Goal: Complete application form: Complete application form

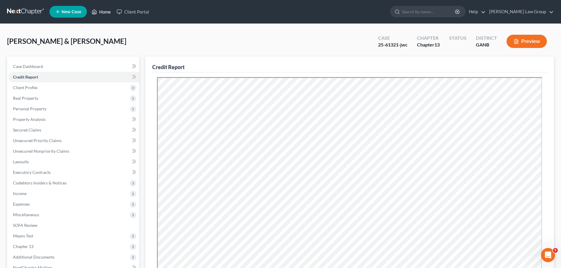
click at [104, 11] on link "Home" at bounding box center [101, 11] width 25 height 11
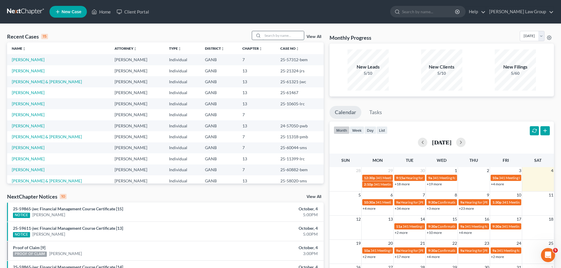
click at [280, 39] on input "search" at bounding box center [283, 35] width 41 height 9
type input "[PERSON_NAME]"
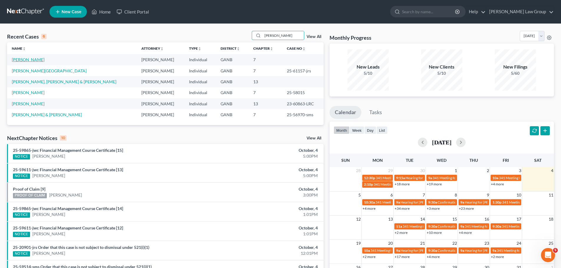
click at [36, 58] on link "[PERSON_NAME]" at bounding box center [28, 59] width 33 height 5
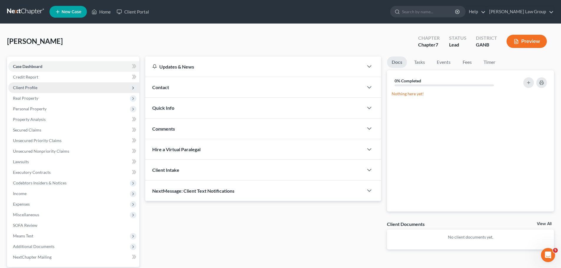
click at [34, 88] on span "Client Profile" at bounding box center [25, 87] width 24 height 5
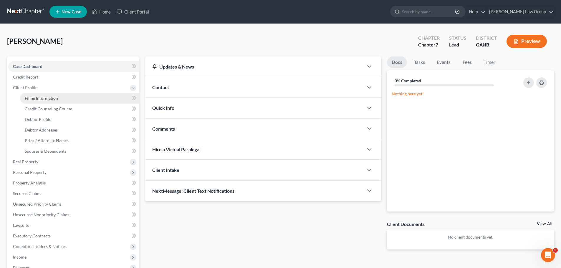
click at [43, 93] on link "Filing Information" at bounding box center [79, 98] width 119 height 11
select select "1"
select select "0"
select select "19"
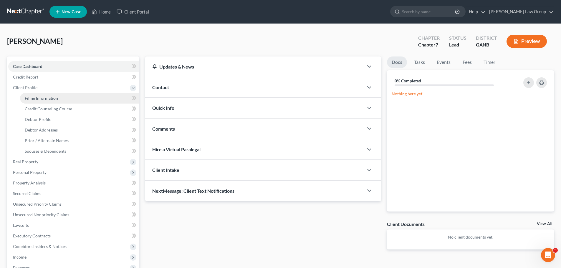
select select "0"
select select "10"
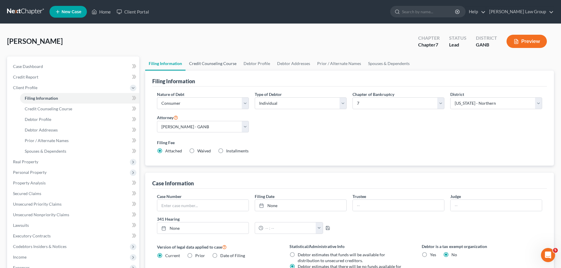
click at [220, 62] on link "Credit Counseling Course" at bounding box center [212, 64] width 54 height 14
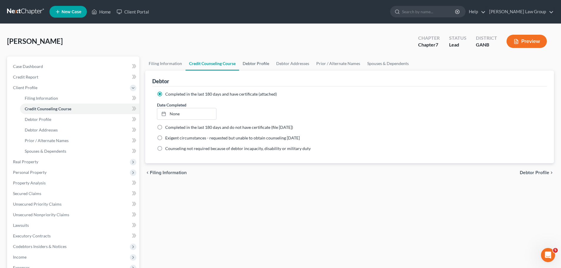
click at [260, 65] on link "Debtor Profile" at bounding box center [256, 64] width 34 height 14
select select "1"
select select "3"
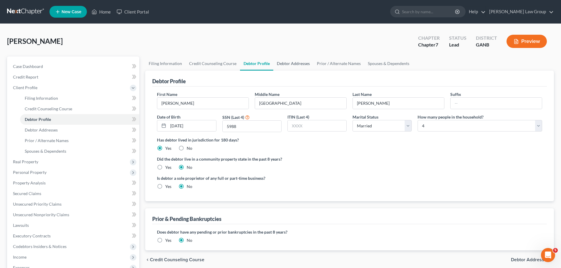
click at [298, 65] on link "Debtor Addresses" at bounding box center [293, 64] width 40 height 14
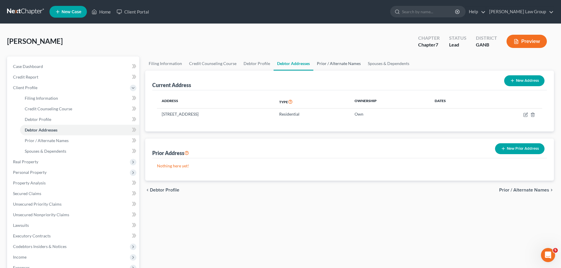
click at [335, 64] on link "Prior / Alternate Names" at bounding box center [338, 64] width 51 height 14
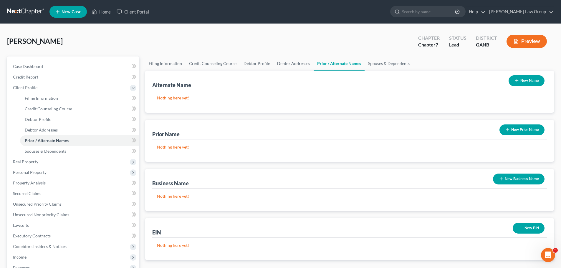
click at [275, 64] on link "Debtor Addresses" at bounding box center [293, 64] width 40 height 14
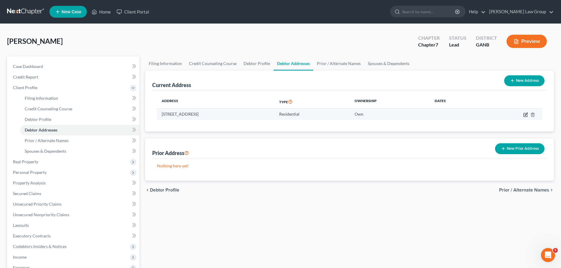
click at [525, 116] on icon "button" at bounding box center [525, 114] width 5 height 5
select select "10"
select select "42"
select select "0"
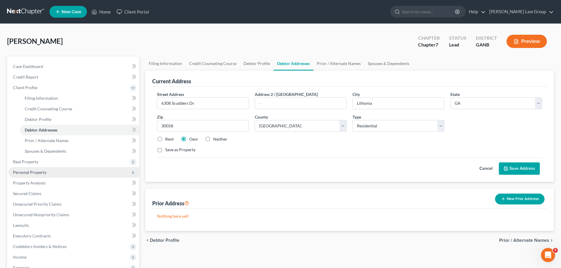
click at [55, 169] on span "Personal Property" at bounding box center [73, 172] width 131 height 11
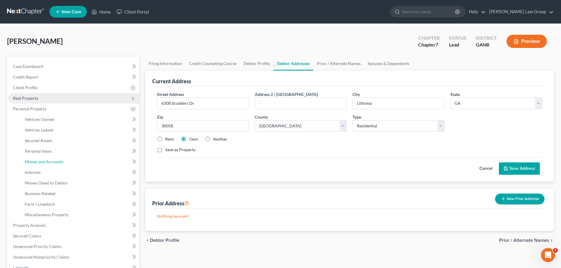
click at [54, 162] on span "Money and Accounts" at bounding box center [44, 161] width 39 height 5
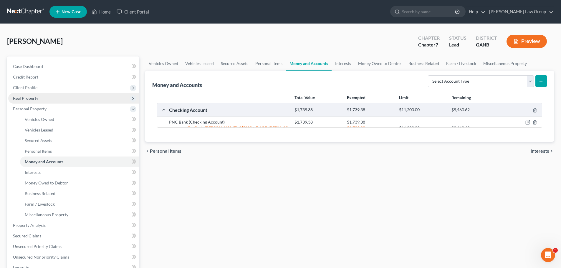
click at [63, 100] on span "Real Property" at bounding box center [73, 98] width 131 height 11
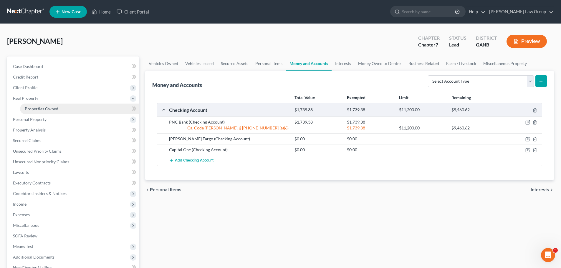
click at [65, 106] on link "Properties Owned" at bounding box center [79, 109] width 119 height 11
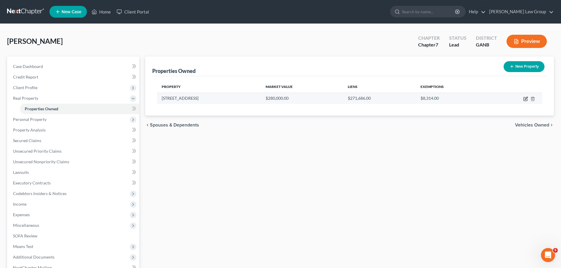
click at [524, 99] on icon "button" at bounding box center [525, 99] width 5 height 5
select select "10"
select select "42"
select select "3"
select select "0"
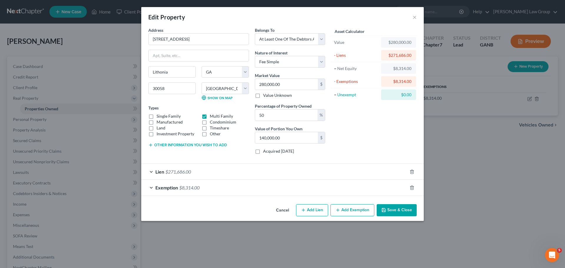
click at [402, 200] on div "Address * 6308 Scudders Drive [GEOGRAPHIC_DATA] [US_STATE][GEOGRAPHIC_DATA] [GE…" at bounding box center [282, 114] width 283 height 175
click at [396, 211] on button "Save & Close" at bounding box center [397, 210] width 40 height 12
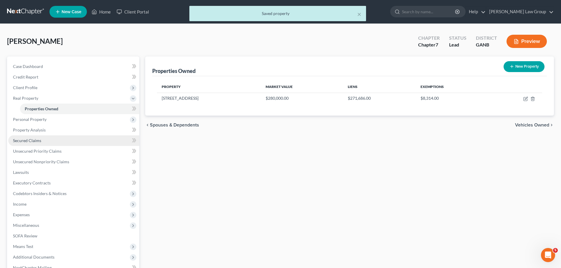
scroll to position [29, 0]
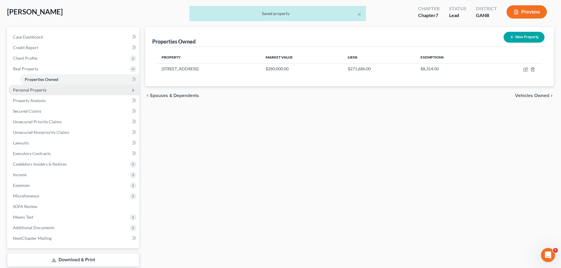
click at [51, 91] on span "Personal Property" at bounding box center [73, 90] width 131 height 11
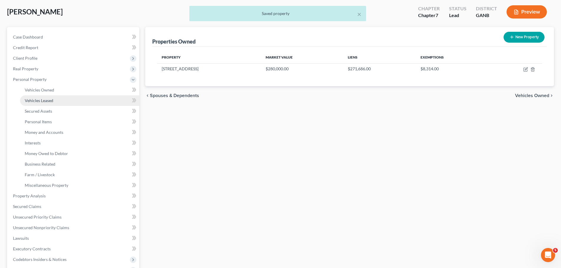
click at [54, 96] on link "Vehicles Leased" at bounding box center [79, 100] width 119 height 11
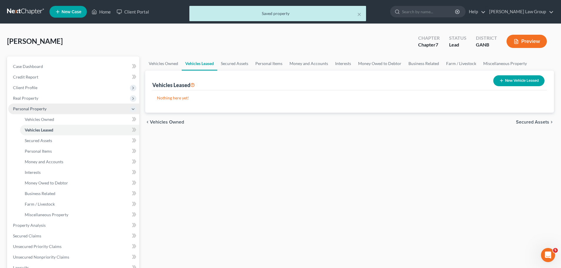
click at [46, 112] on span "Personal Property" at bounding box center [73, 109] width 131 height 11
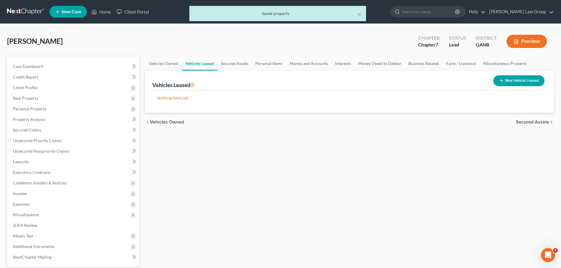
click at [272, 55] on div "[PERSON_NAME] Upgraded Chapter Chapter 7 Status Lead District GANB Preview" at bounding box center [280, 44] width 547 height 26
click at [270, 64] on link "Personal Items" at bounding box center [269, 64] width 34 height 14
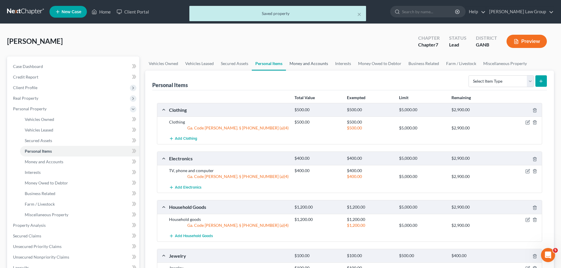
click at [316, 67] on link "Money and Accounts" at bounding box center [309, 64] width 46 height 14
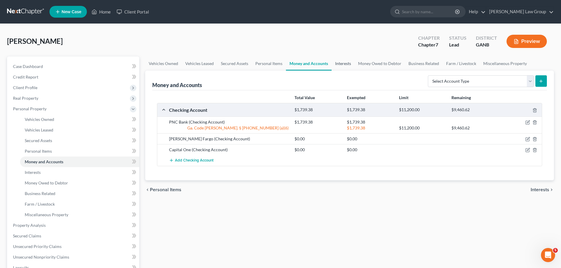
click at [346, 63] on link "Interests" at bounding box center [342, 64] width 23 height 14
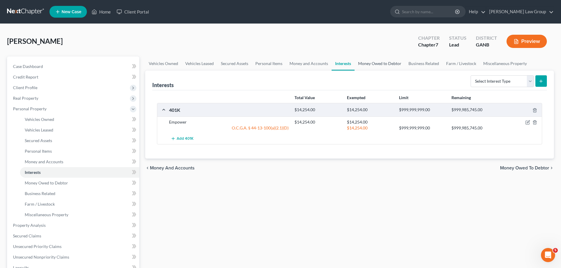
click at [363, 64] on link "Money Owed to Debtor" at bounding box center [379, 64] width 50 height 14
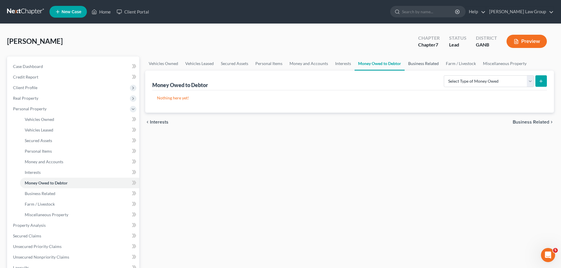
click at [415, 67] on link "Business Related" at bounding box center [423, 64] width 38 height 14
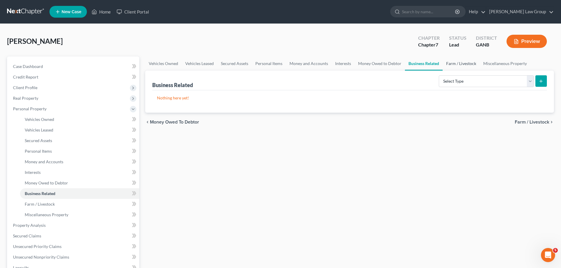
click at [468, 68] on link "Farm / Livestock" at bounding box center [460, 64] width 37 height 14
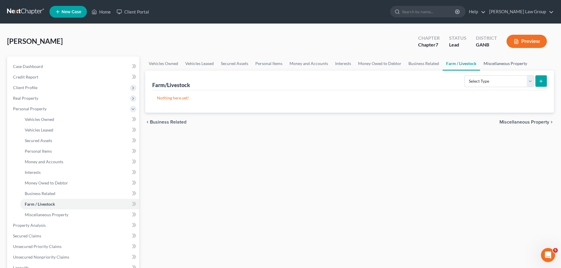
click at [505, 66] on link "Miscellaneous Property" at bounding box center [505, 64] width 51 height 14
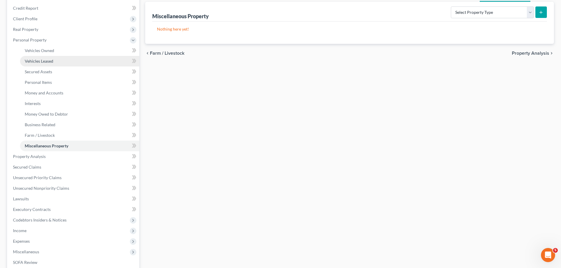
scroll to position [88, 0]
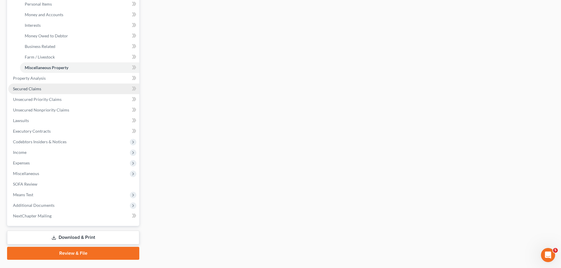
click at [40, 85] on link "Secured Claims" at bounding box center [73, 89] width 131 height 11
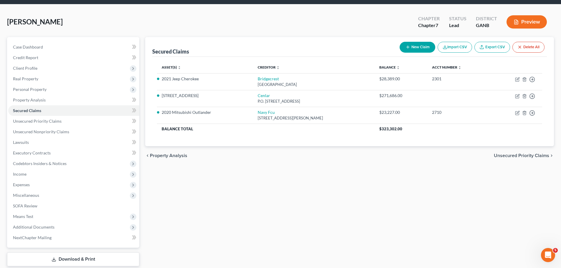
scroll to position [29, 0]
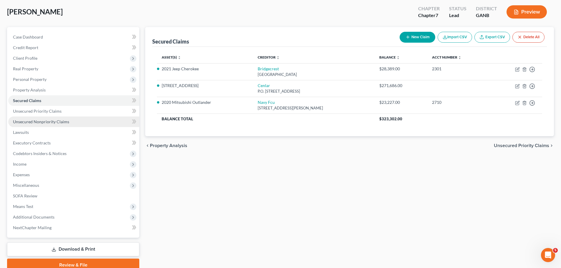
click at [73, 117] on link "Unsecured Nonpriority Claims" at bounding box center [73, 122] width 131 height 11
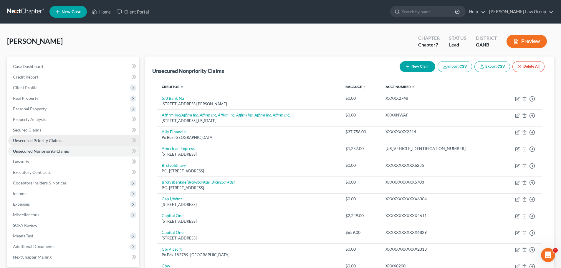
click at [54, 140] on span "Unsecured Priority Claims" at bounding box center [37, 140] width 49 height 5
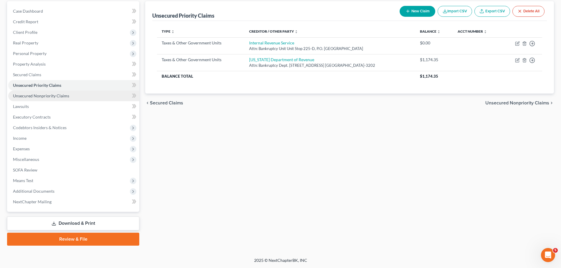
click at [87, 96] on link "Unsecured Nonpriority Claims" at bounding box center [73, 96] width 131 height 11
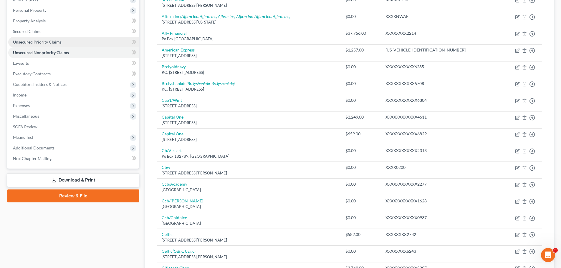
scroll to position [118, 0]
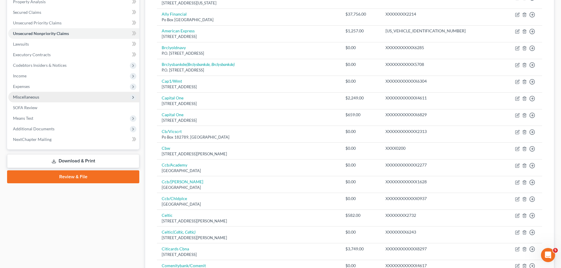
click at [53, 98] on span "Miscellaneous" at bounding box center [73, 97] width 131 height 11
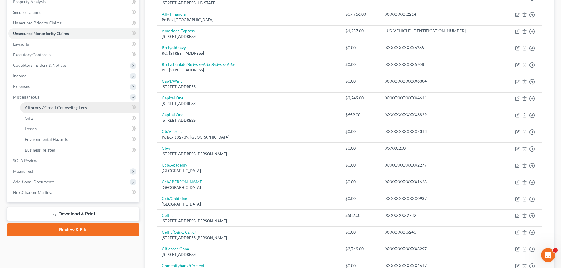
click at [69, 109] on span "Attorney / Credit Counseling Fees" at bounding box center [56, 107] width 62 height 5
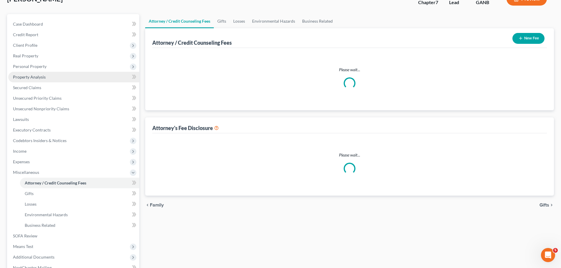
select select "0"
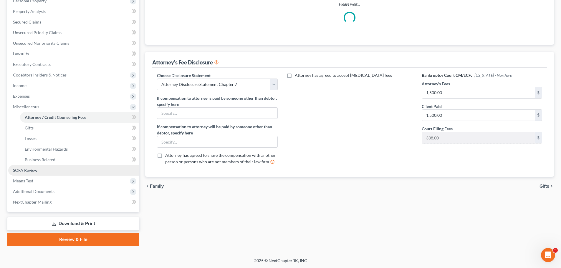
scroll to position [108, 0]
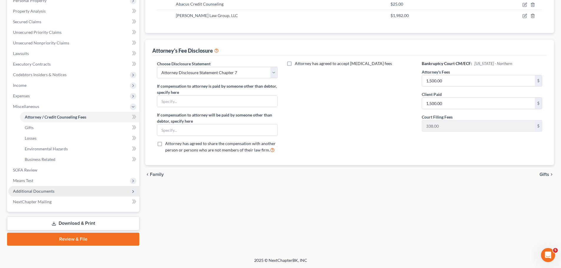
click at [73, 190] on span "Additional Documents" at bounding box center [73, 191] width 131 height 11
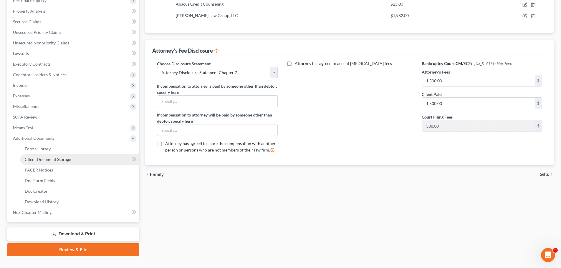
click at [86, 160] on link "Client Document Storage" at bounding box center [79, 159] width 119 height 11
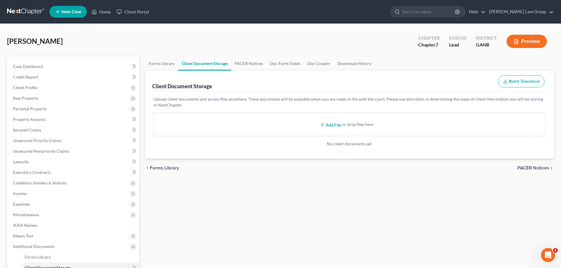
click at [333, 126] on input "file" at bounding box center [333, 124] width 14 height 11
type input "C:\fakepath\Abacus_cert.pdf"
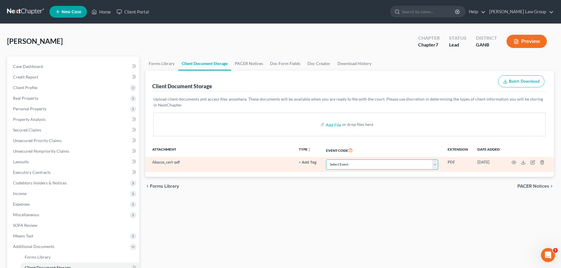
click at [356, 168] on select "Select Event 01 - Chapter 13 Plan - Initial Plan 02-Application to Pay Filing F…" at bounding box center [382, 165] width 112 height 10
select select "5"
click at [326, 160] on select "Select Event 01 - Chapter 13 Plan - Initial Plan 02-Application to Pay Filing F…" at bounding box center [382, 165] width 112 height 10
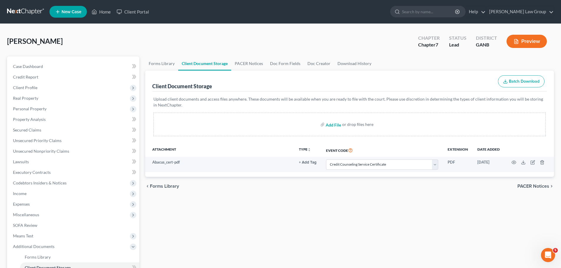
click at [327, 125] on input "file" at bounding box center [333, 124] width 14 height 11
click at [333, 125] on input "file" at bounding box center [333, 124] width 14 height 11
type input "C:\fakepath\PayStubsTOFILE.pdf"
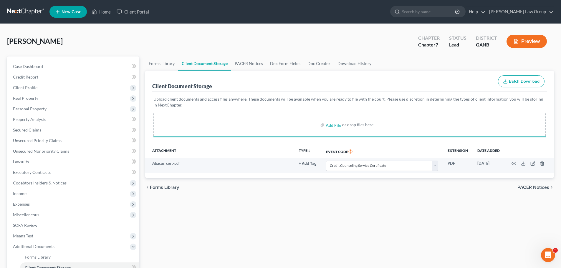
select select "5"
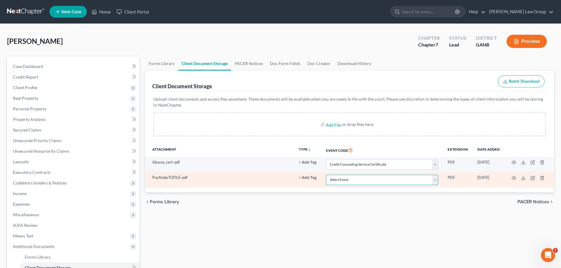
click at [359, 185] on select "Select Event 01 - Chapter 13 Plan - Initial Plan 02-Application to Pay Filing F…" at bounding box center [382, 180] width 112 height 10
click at [326, 175] on select "Select Event 01 - Chapter 13 Plan - Initial Plan 02-Application to Pay Filing F…" at bounding box center [382, 180] width 112 height 10
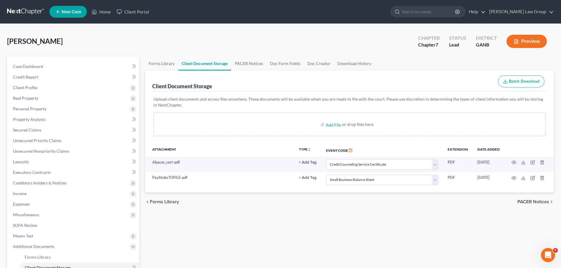
click at [368, 133] on div "Add File or drop files here" at bounding box center [349, 125] width 392 height 24
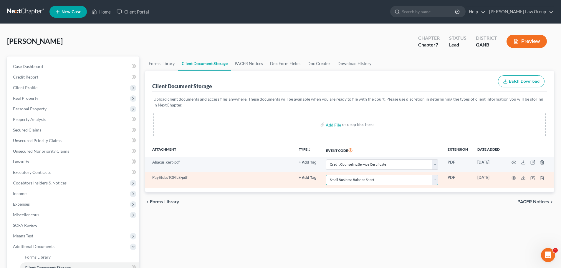
click at [364, 179] on select "Select Event 01 - Chapter 13 Plan - Initial Plan 02-Application to Pay Filing F…" at bounding box center [382, 180] width 112 height 10
select select "35"
click at [326, 175] on select "Select Event 01 - Chapter 13 Plan - Initial Plan 02-Application to Pay Filing F…" at bounding box center [382, 180] width 112 height 10
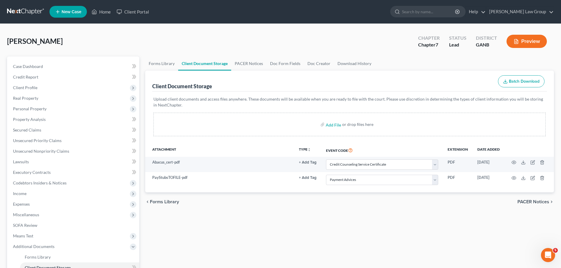
click at [386, 200] on div "chevron_left Forms Library PACER Notices chevron_right" at bounding box center [349, 201] width 409 height 19
click at [62, 86] on span "Client Profile" at bounding box center [73, 87] width 131 height 11
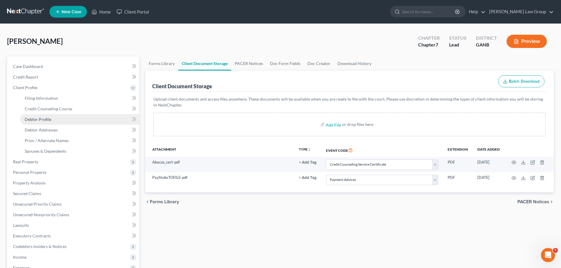
click at [37, 122] on link "Debtor Profile" at bounding box center [79, 119] width 119 height 11
select select "1"
select select "3"
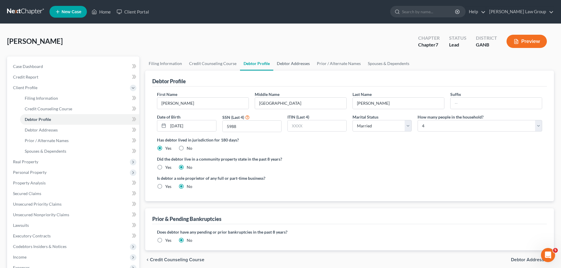
click at [292, 61] on link "Debtor Addresses" at bounding box center [293, 64] width 40 height 14
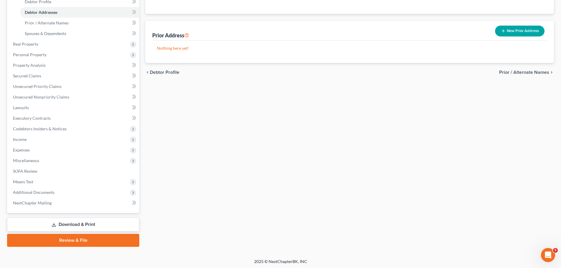
click at [62, 237] on link "Review & File" at bounding box center [73, 240] width 132 height 13
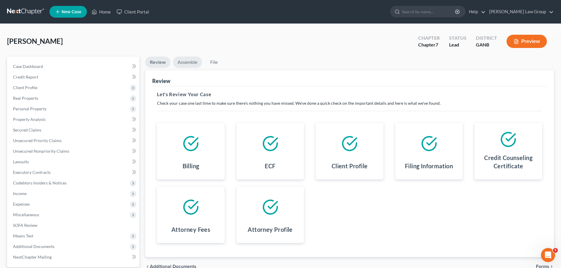
click at [185, 62] on link "Assemble" at bounding box center [187, 62] width 29 height 11
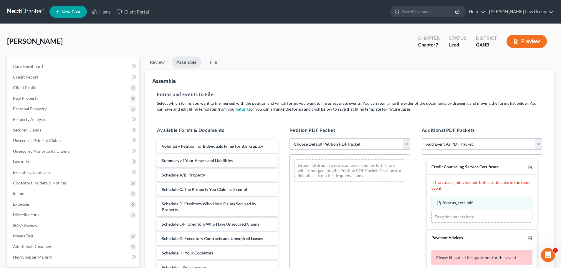
click at [321, 146] on select "Choose Default Petition PDF Packet Complete Bankruptcy Petition (all forms and …" at bounding box center [349, 144] width 120 height 12
select select "0"
click at [289, 138] on select "Choose Default Petition PDF Packet Complete Bankruptcy Petition (all forms and …" at bounding box center [349, 144] width 120 height 12
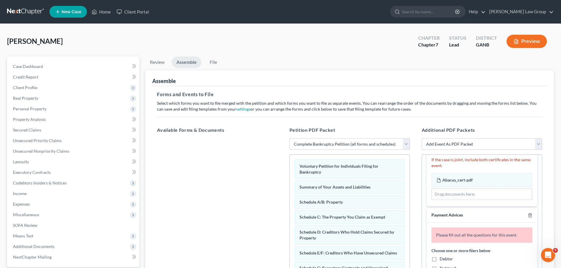
scroll to position [88, 0]
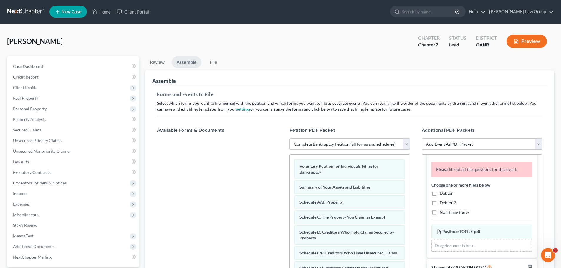
click at [439, 195] on label "Debtor" at bounding box center [445, 193] width 13 height 6
click at [442, 194] on input "Debtor" at bounding box center [444, 192] width 4 height 4
checkbox input "true"
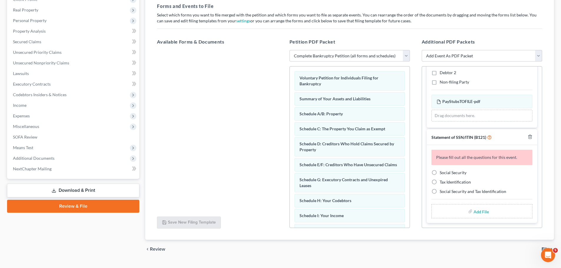
click at [439, 173] on label "Social Security" at bounding box center [452, 173] width 27 height 6
click at [442, 173] on input "Social Security" at bounding box center [444, 172] width 4 height 4
radio input "true"
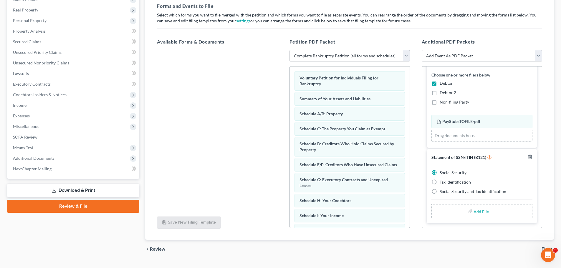
scroll to position [90, 0]
click at [479, 213] on input "file" at bounding box center [480, 211] width 14 height 11
type input "C:\fakepath\SSN to file in case [PERSON_NAME].pdf"
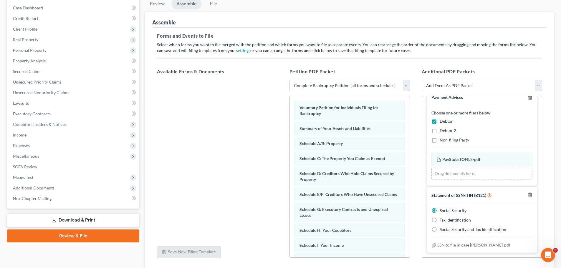
scroll to position [0, 0]
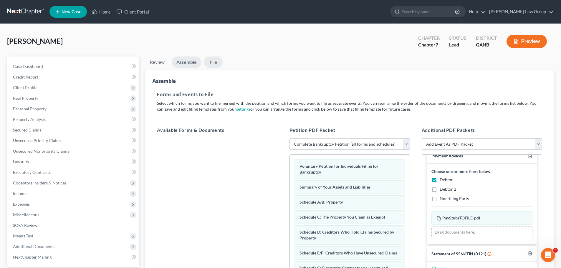
click at [213, 64] on link "File" at bounding box center [213, 62] width 19 height 11
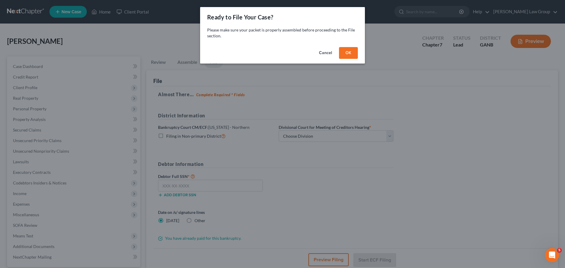
click at [350, 54] on button "OK" at bounding box center [348, 53] width 19 height 12
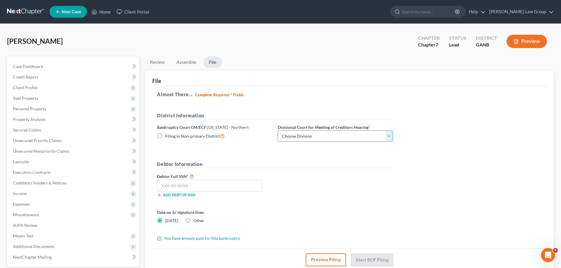
click at [306, 135] on select "Choose Division [GEOGRAPHIC_DATA] [GEOGRAPHIC_DATA] [GEOGRAPHIC_DATA] [GEOGRAPH…" at bounding box center [335, 136] width 115 height 12
select select "0"
click at [278, 130] on select "Choose Division [GEOGRAPHIC_DATA] [GEOGRAPHIC_DATA] [GEOGRAPHIC_DATA] [GEOGRAPH…" at bounding box center [335, 136] width 115 height 12
click at [219, 182] on input "text" at bounding box center [209, 186] width 105 height 12
paste input "097-84-5988"
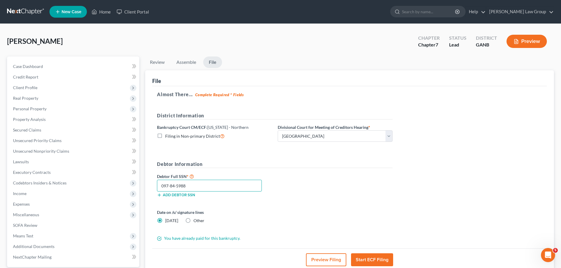
type input "097-84-5988"
click at [201, 185] on input "097-84-5988" at bounding box center [209, 186] width 105 height 12
drag, startPoint x: 213, startPoint y: 187, endPoint x: 139, endPoint y: 188, distance: 73.6
click at [140, 188] on div "Petition Navigation Case Dashboard Payments Invoices Payments Payments Credit R…" at bounding box center [280, 179] width 552 height 245
click at [393, 190] on div "Debtor Full SSN * 097-84-5988 Add debtor SSN" at bounding box center [274, 187] width 241 height 29
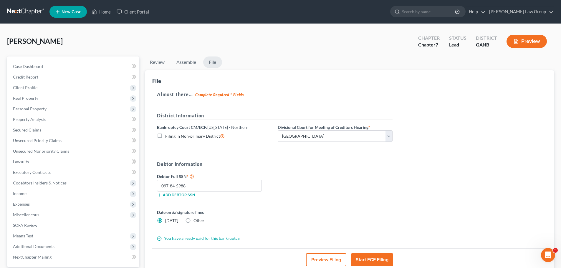
click at [512, 135] on div "Almost There... Complete Required * Fields District Information Bankruptcy Cour…" at bounding box center [349, 167] width 394 height 162
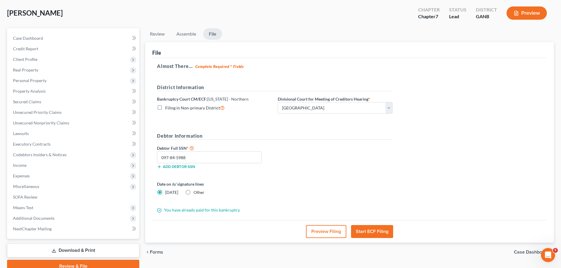
scroll to position [29, 0]
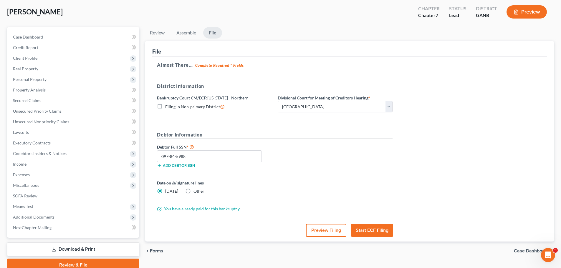
click at [371, 230] on button "Start ECF Filing" at bounding box center [372, 230] width 42 height 13
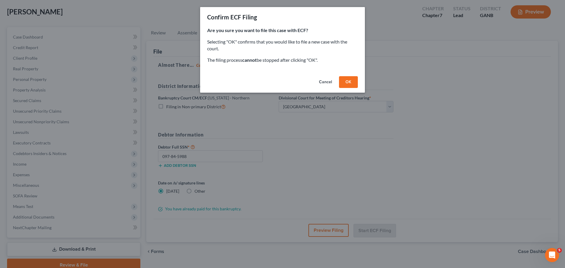
click at [352, 84] on button "OK" at bounding box center [348, 82] width 19 height 12
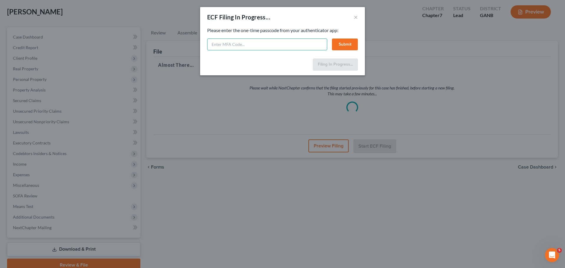
click at [248, 46] on input "text" at bounding box center [267, 45] width 120 height 12
type input "897776"
click at [351, 47] on button "Submit" at bounding box center [345, 45] width 26 height 12
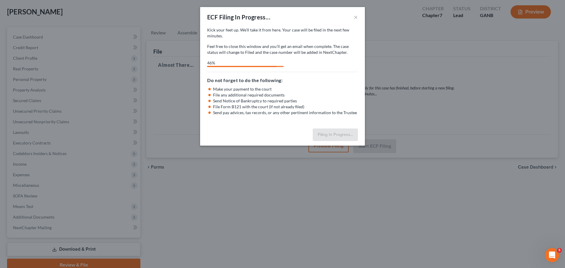
select select "0"
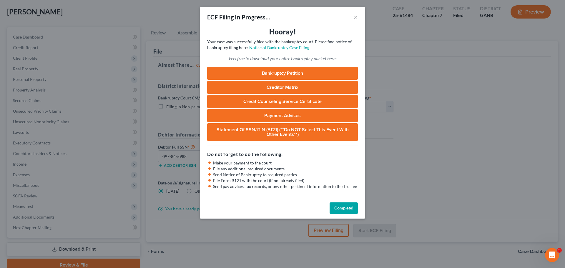
click at [345, 206] on button "Complete!" at bounding box center [344, 208] width 28 height 12
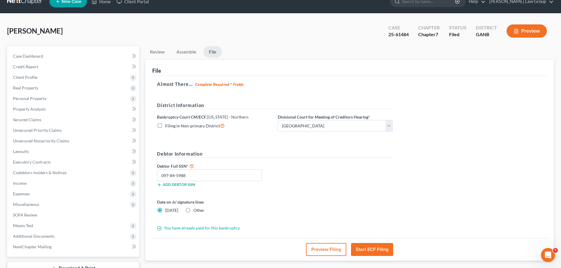
scroll to position [0, 0]
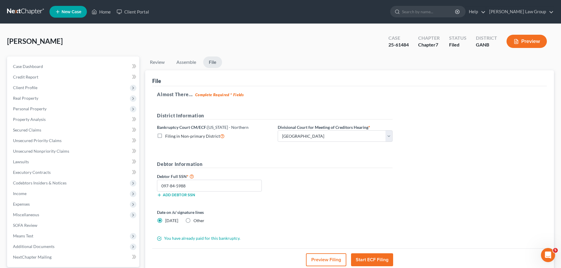
click at [61, 15] on link "New Case" at bounding box center [67, 12] width 37 height 12
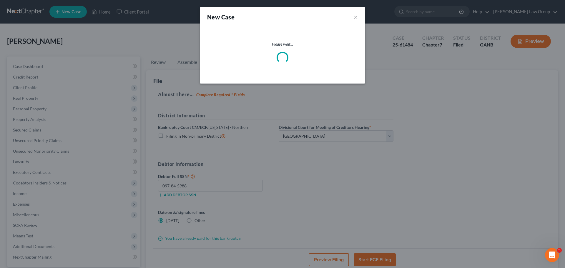
select select "19"
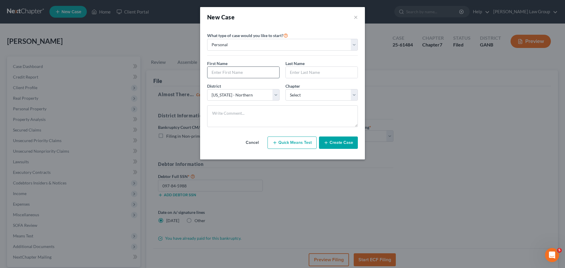
click at [231, 69] on input "text" at bounding box center [243, 72] width 72 height 11
type input "[PERSON_NAME]"
click at [316, 99] on select "Select 7 11 12 13" at bounding box center [321, 95] width 72 height 12
select select "3"
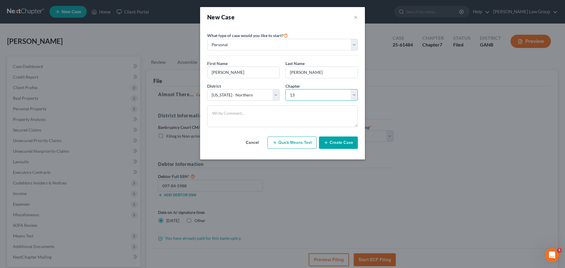
click at [285, 89] on select "Select 7 11 12 13" at bounding box center [321, 95] width 72 height 12
click at [331, 144] on button "Create Case" at bounding box center [338, 143] width 39 height 12
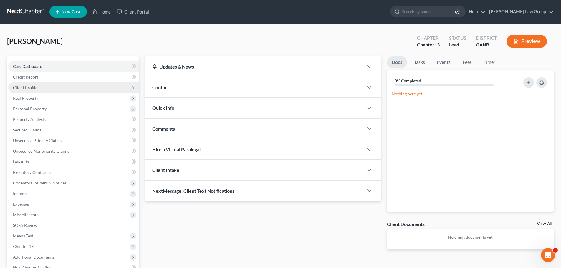
click at [42, 88] on span "Client Profile" at bounding box center [73, 87] width 131 height 11
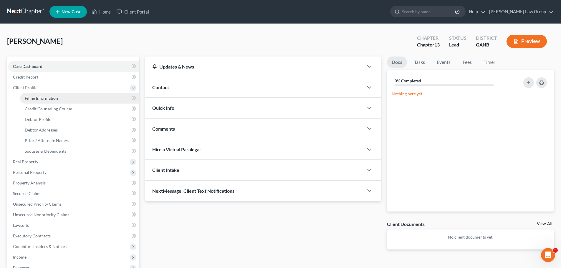
click at [62, 99] on link "Filing Information" at bounding box center [79, 98] width 119 height 11
select select "1"
select select "0"
select select "3"
select select "19"
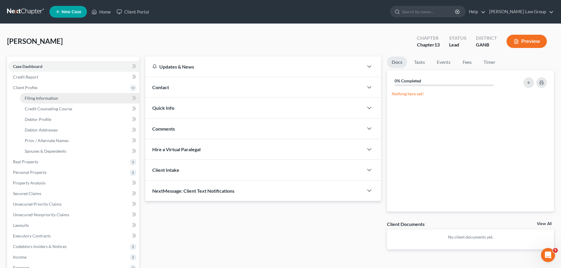
select select "10"
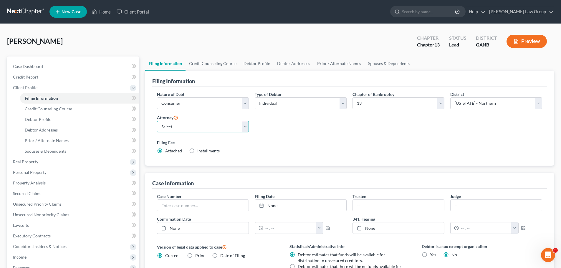
click at [175, 130] on select "Select [PERSON_NAME] - GANB [PERSON_NAME] - GANB [PERSON_NAME] - GANB [PERSON_N…" at bounding box center [203, 127] width 92 height 12
select select "0"
click at [157, 121] on select "Select [PERSON_NAME] - GANB [PERSON_NAME] - GANB [PERSON_NAME] - GANB [PERSON_N…" at bounding box center [203, 127] width 92 height 12
drag, startPoint x: 206, startPoint y: 66, endPoint x: 201, endPoint y: 71, distance: 7.1
click at [206, 65] on link "Credit Counseling Course" at bounding box center [212, 64] width 54 height 14
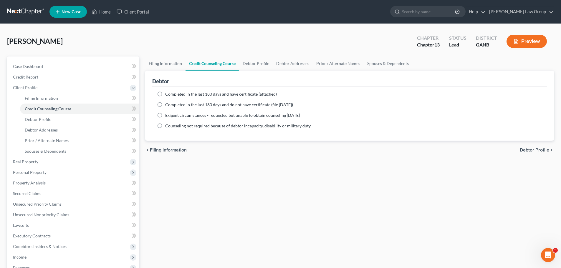
click at [165, 93] on label "Completed in the last 180 days and have certificate (attached)" at bounding box center [221, 94] width 112 height 6
click at [167, 93] on input "Completed in the last 180 days and have certificate (attached)" at bounding box center [169, 93] width 4 height 4
radio input "true"
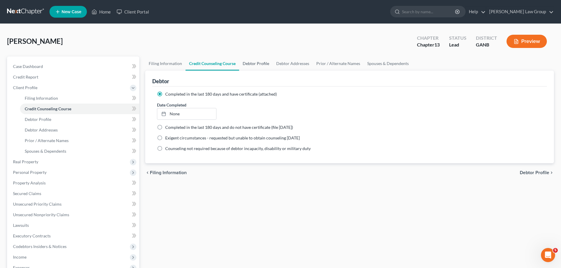
click at [259, 61] on link "Debtor Profile" at bounding box center [256, 64] width 34 height 14
select select "0"
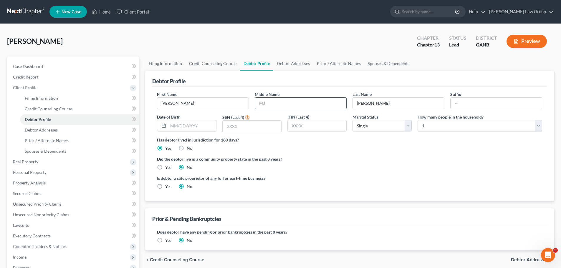
click at [303, 102] on input "text" at bounding box center [300, 103] width 91 height 11
paste input "[PERSON_NAME]"
type input "[PERSON_NAME]"
click at [184, 122] on input "text" at bounding box center [192, 125] width 48 height 11
paste input "[DATE]"
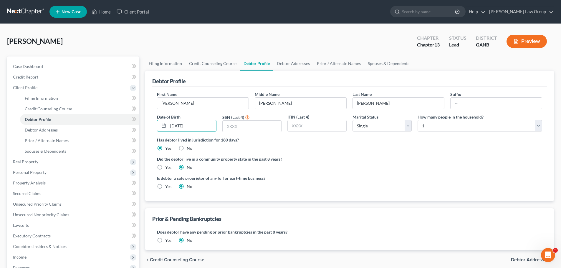
type input "[DATE]"
click at [251, 127] on input "text" at bounding box center [252, 126] width 59 height 11
paste input "1210"
type input "1210"
click at [376, 165] on div "Did the debtor live in a community property state in the past 8 years? Yes No" at bounding box center [349, 163] width 385 height 14
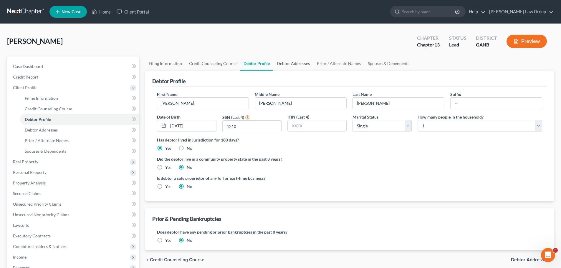
click at [283, 62] on link "Debtor Addresses" at bounding box center [293, 64] width 40 height 14
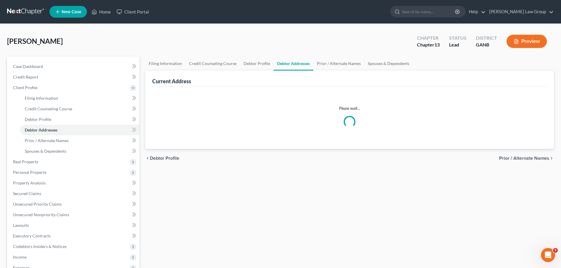
select select "0"
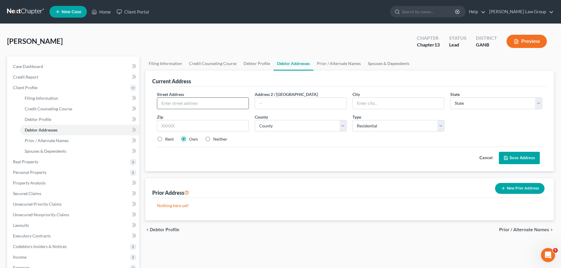
click at [161, 102] on input "text" at bounding box center [202, 103] width 91 height 11
paste input "[STREET_ADDRESS]"
type input "[STREET_ADDRESS]"
click at [198, 124] on input "text" at bounding box center [203, 126] width 92 height 12
type input "30011"
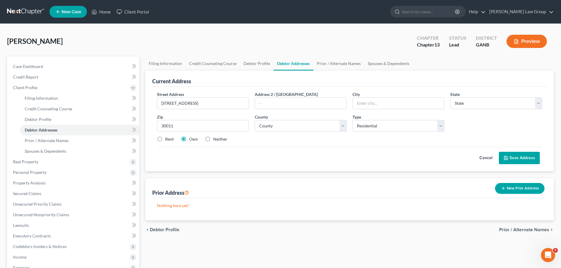
type input "Auburn"
select select "10"
click at [275, 174] on div "Current Address Street Address * [STREET_ADDRESS] * [GEOGRAPHIC_DATA] * State […" at bounding box center [349, 146] width 409 height 150
click at [165, 140] on label "Rent" at bounding box center [169, 139] width 9 height 6
click at [167, 140] on input "Rent" at bounding box center [169, 138] width 4 height 4
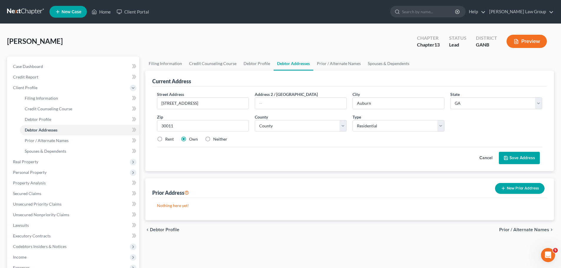
radio input "true"
click at [189, 139] on label "Own" at bounding box center [193, 139] width 9 height 6
click at [191, 139] on input "Own" at bounding box center [193, 138] width 4 height 4
radio input "true"
click at [284, 127] on select "County [GEOGRAPHIC_DATA] [GEOGRAPHIC_DATA] [GEOGRAPHIC_DATA] [GEOGRAPHIC_DATA] …" at bounding box center [301, 126] width 92 height 12
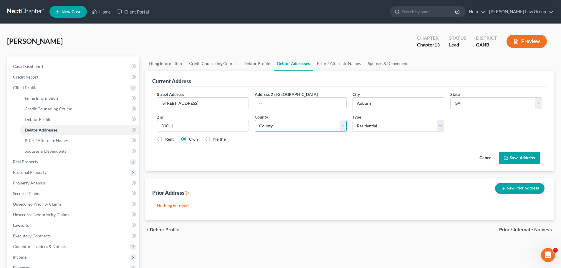
select select "6"
click at [255, 120] on select "County [GEOGRAPHIC_DATA] [GEOGRAPHIC_DATA] [GEOGRAPHIC_DATA] [GEOGRAPHIC_DATA] …" at bounding box center [301, 126] width 92 height 12
click at [527, 160] on button "Save Address" at bounding box center [519, 158] width 41 height 12
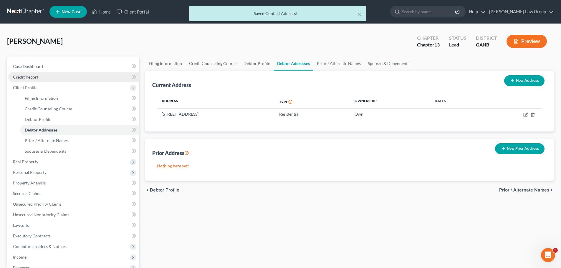
click at [64, 80] on link "Credit Report" at bounding box center [73, 77] width 131 height 11
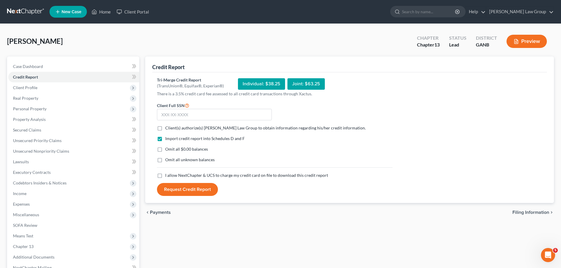
click at [165, 126] on label "Client(s) authorize(s) [PERSON_NAME] Law Group to obtain information regarding …" at bounding box center [265, 128] width 200 height 6
click at [167, 126] on input "Client(s) authorize(s) [PERSON_NAME] Law Group to obtain information regarding …" at bounding box center [169, 127] width 4 height 4
checkbox input "true"
click at [165, 175] on label "I allow NextChapter & UCS to charge my credit card on file to download this cre…" at bounding box center [246, 175] width 163 height 6
click at [167, 175] on input "I allow NextChapter & UCS to charge my credit card on file to download this cre…" at bounding box center [169, 174] width 4 height 4
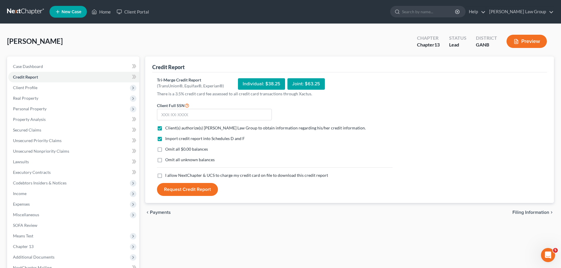
checkbox input "true"
click at [220, 113] on input "text" at bounding box center [214, 115] width 115 height 12
paste input "253-39-1210"
type input "253-39-1210"
click at [417, 166] on div "Tri-Merge Credit Report (TransUnion®, Equifax®, Experian®) Individual: $38.25 J…" at bounding box center [349, 136] width 385 height 119
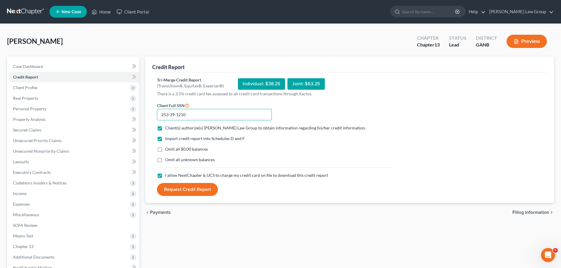
click at [162, 113] on input "253-39-1210" at bounding box center [214, 115] width 115 height 12
click at [196, 189] on button "Request Credit Report" at bounding box center [187, 189] width 61 height 13
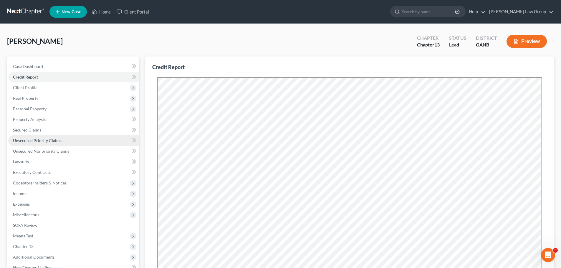
click at [46, 138] on span "Unsecured Priority Claims" at bounding box center [37, 140] width 49 height 5
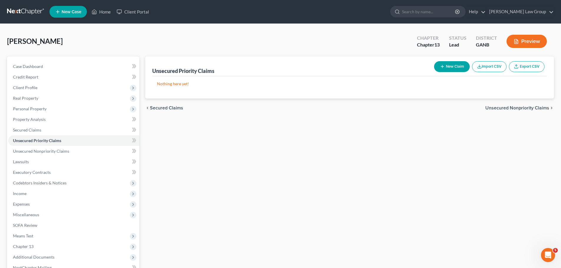
click at [454, 71] on button "New Claim" at bounding box center [452, 66] width 36 height 11
select select "0"
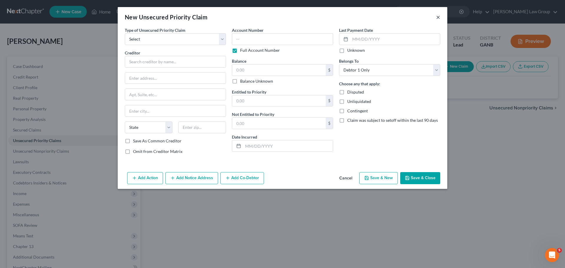
click at [438, 15] on button "×" at bounding box center [438, 17] width 4 height 7
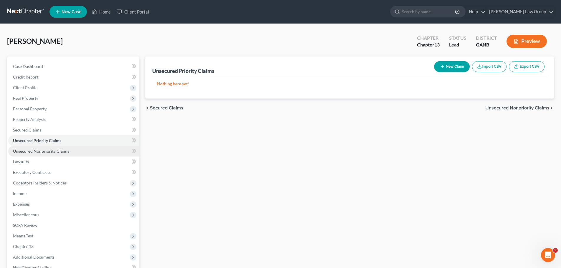
click at [82, 150] on link "Unsecured Nonpriority Claims" at bounding box center [73, 151] width 131 height 11
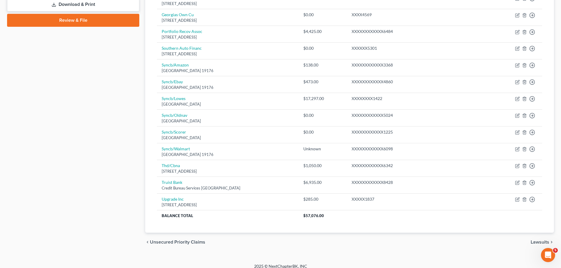
scroll to position [291, 0]
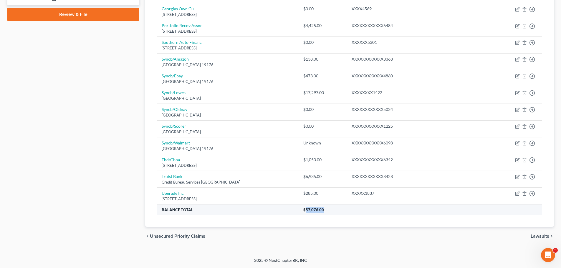
drag, startPoint x: 361, startPoint y: 209, endPoint x: 341, endPoint y: 212, distance: 19.9
click at [341, 212] on th "$57,076.00" at bounding box center [419, 210] width 243 height 11
copy span "57,076.00"
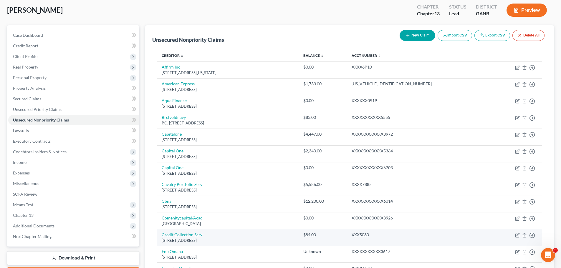
scroll to position [26, 0]
